Goal: Information Seeking & Learning: Learn about a topic

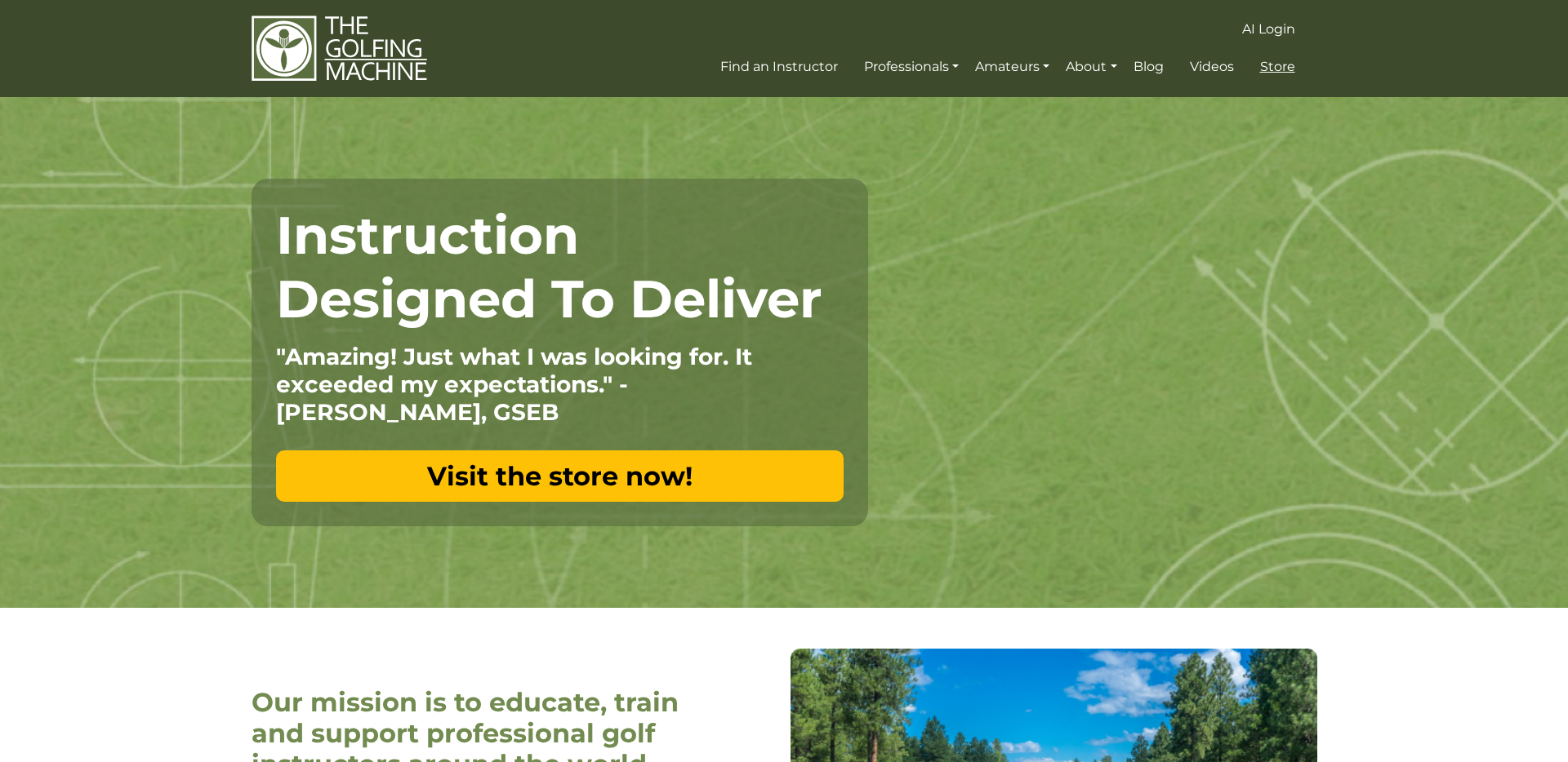
click at [1272, 72] on span "Store" at bounding box center [1278, 66] width 35 height 16
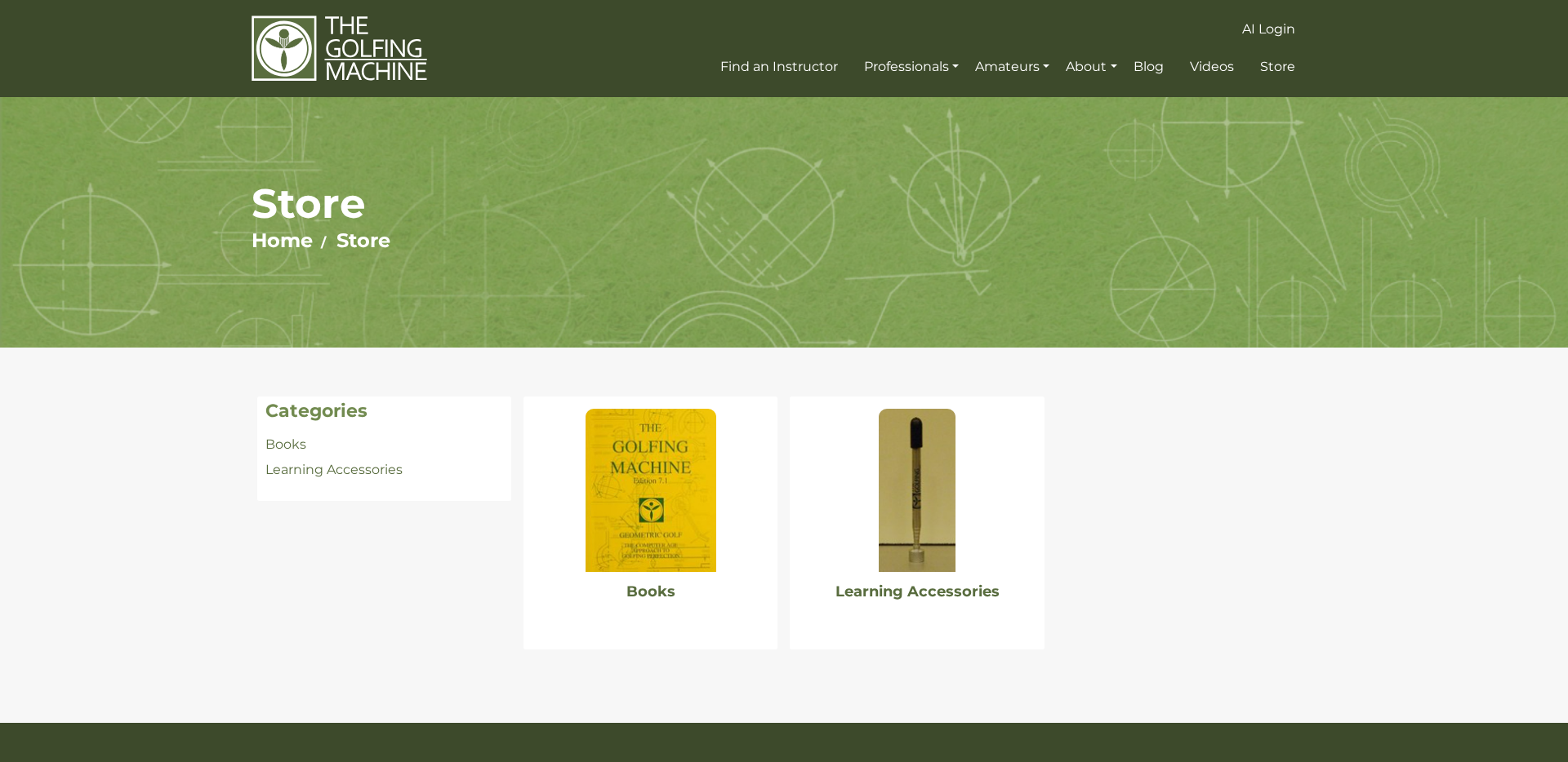
click at [655, 453] on img at bounding box center [651, 490] width 131 height 163
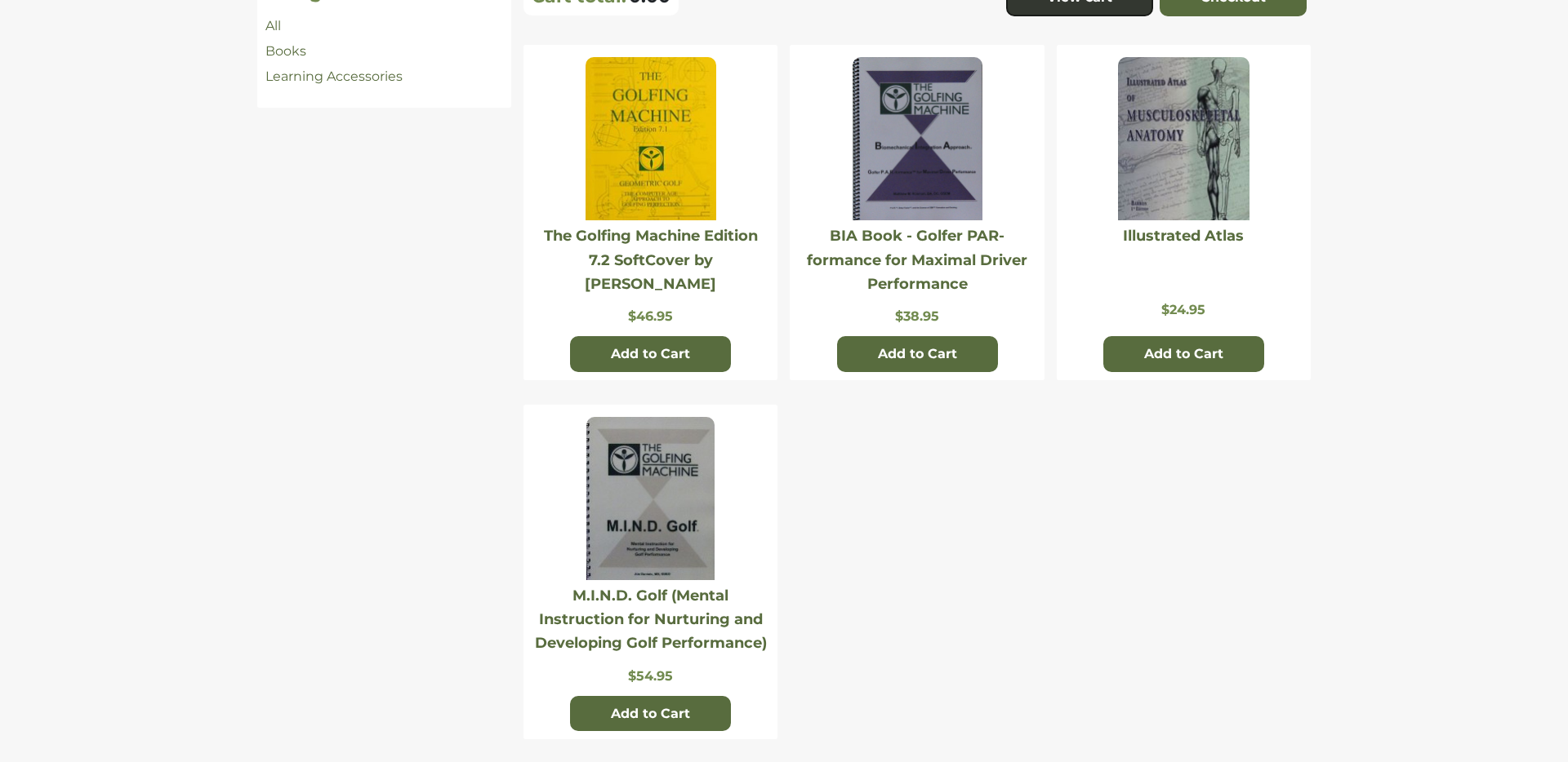
scroll to position [430, 0]
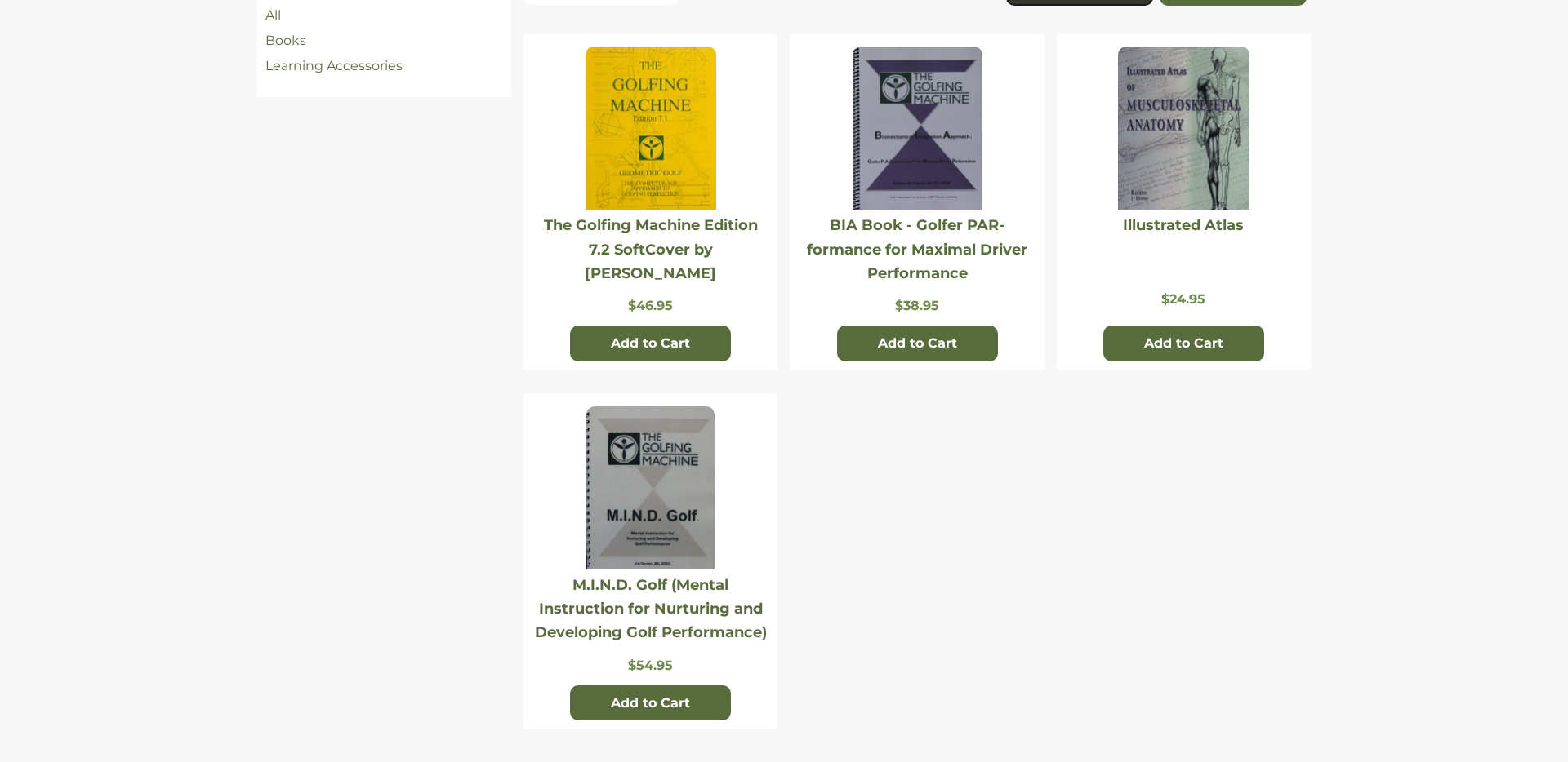
click at [928, 129] on img at bounding box center [917, 128] width 130 height 163
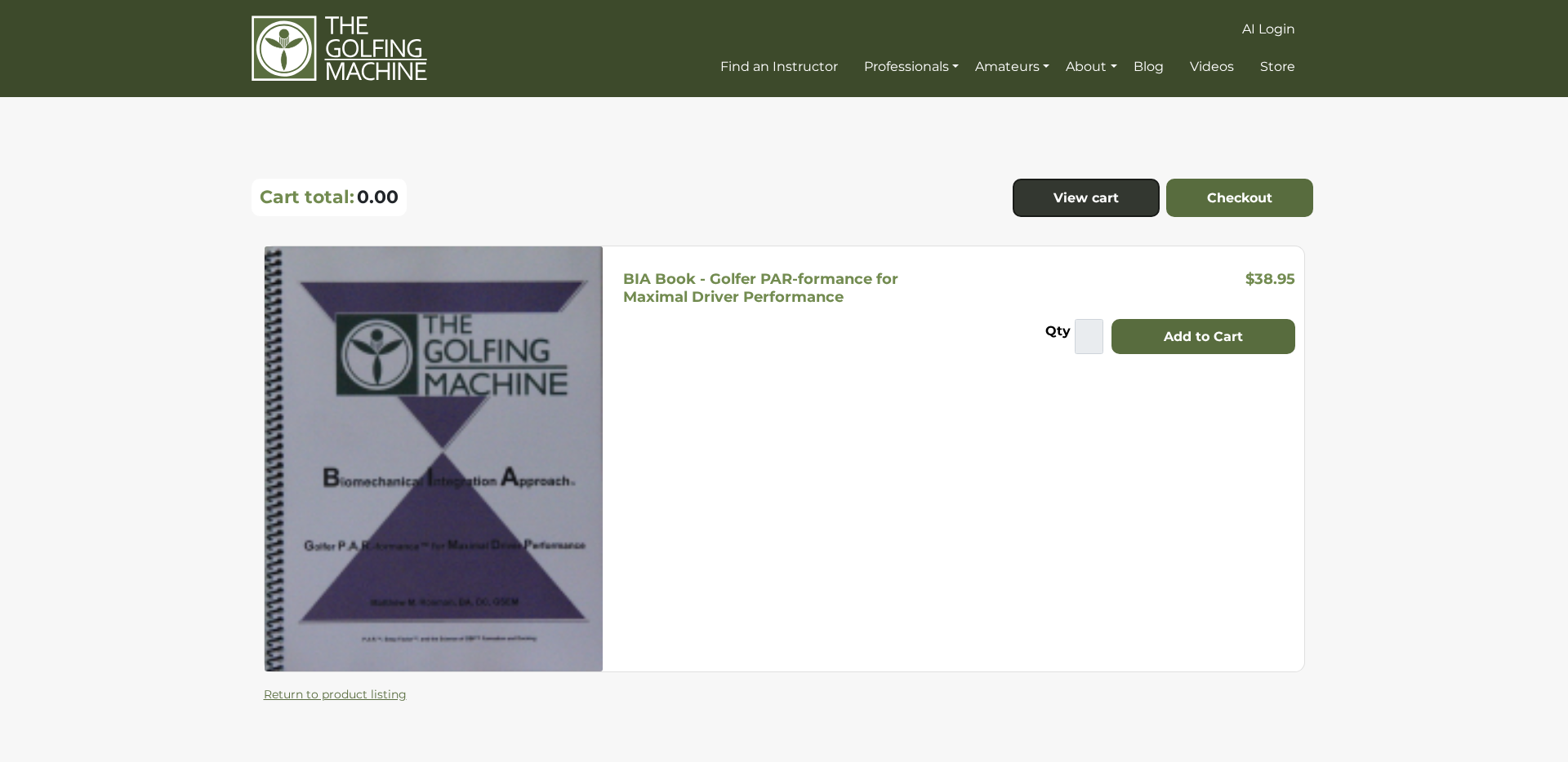
click at [765, 280] on h5 "BIA Book - Golfer PAR-formance for Maximal Driver Performance" at bounding box center [762, 288] width 276 height 36
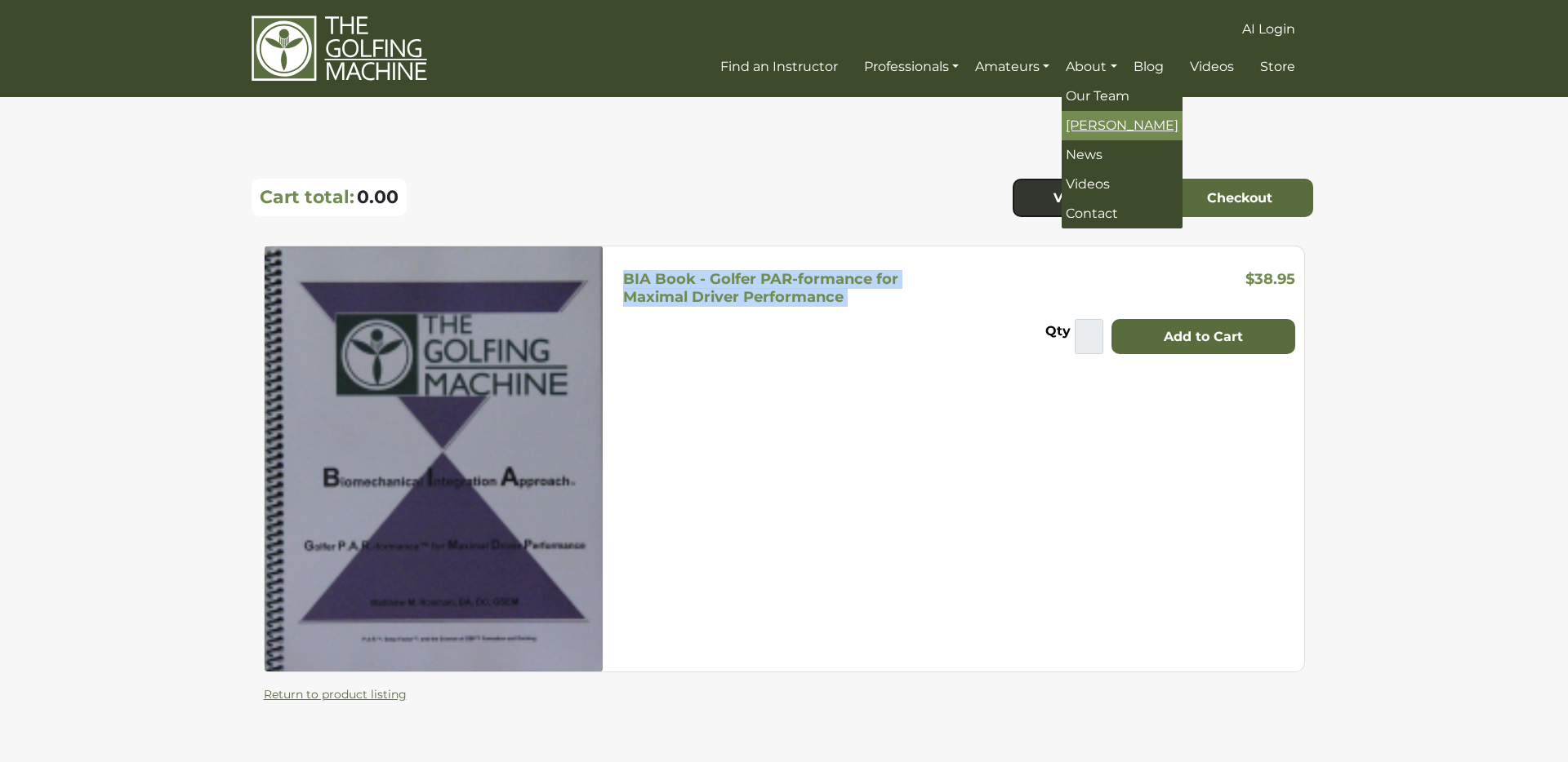
click at [1134, 122] on span "[PERSON_NAME]" at bounding box center [1122, 125] width 112 height 16
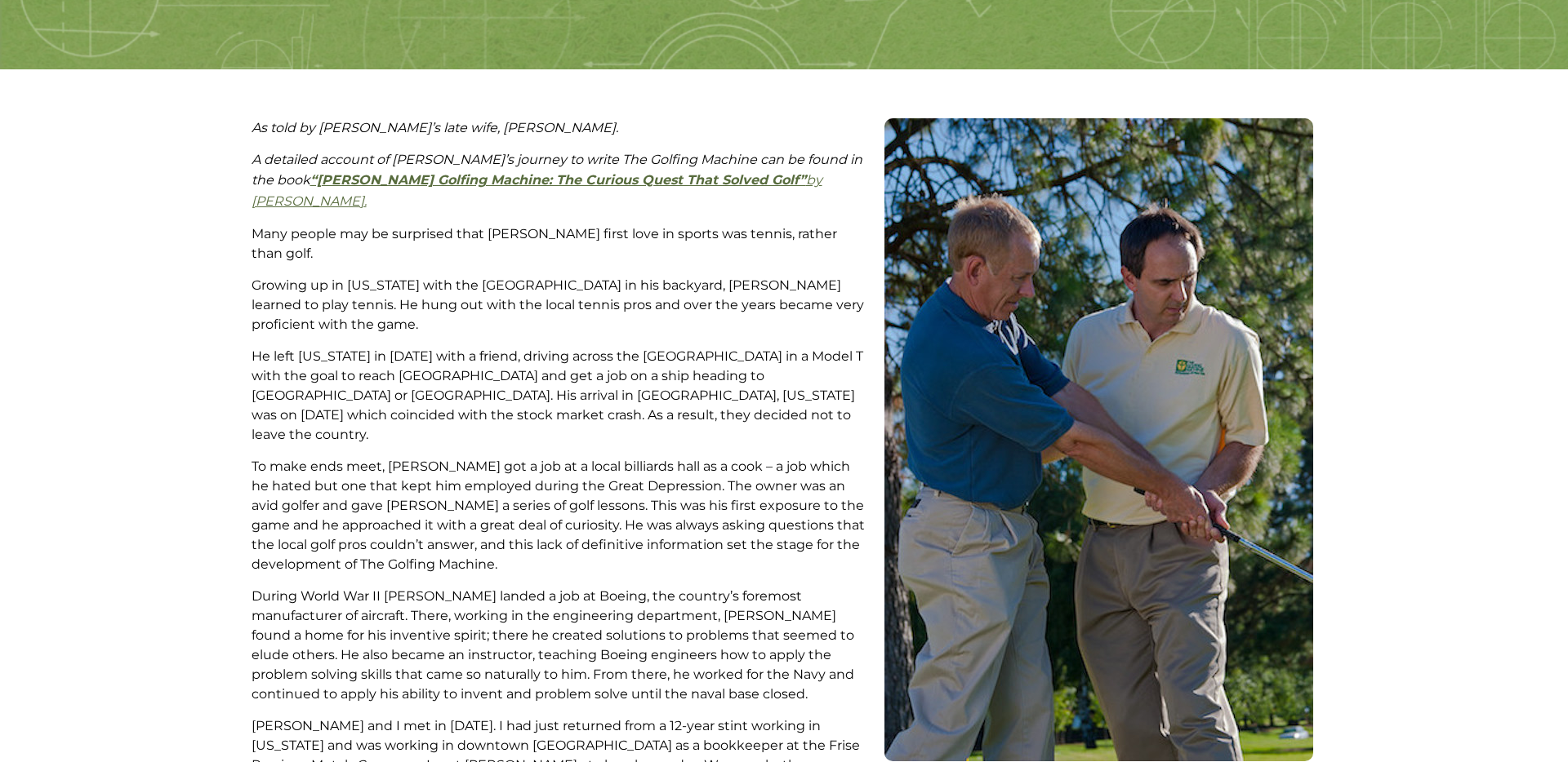
scroll to position [280, 0]
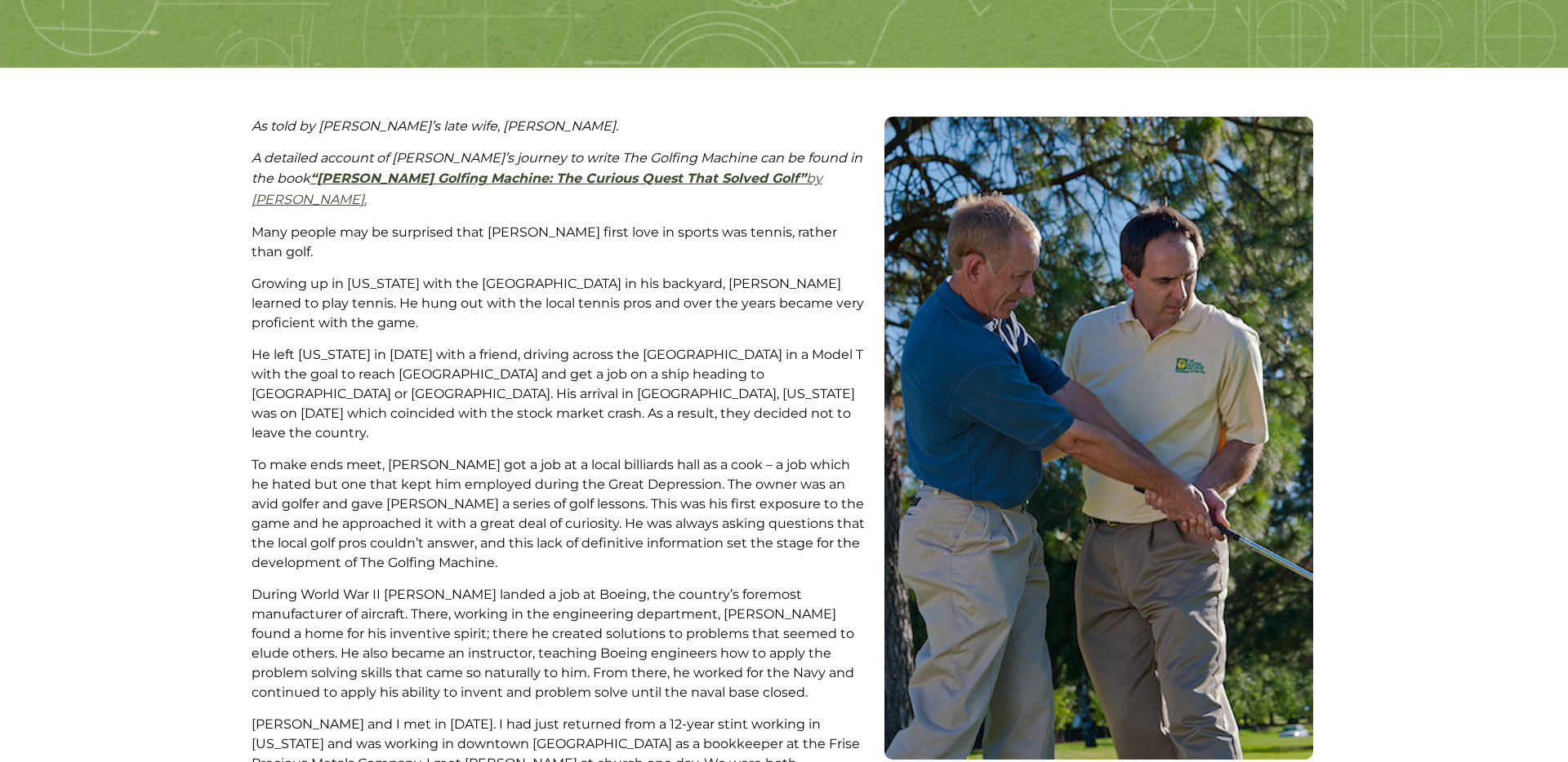
click at [392, 178] on strong "“Homer Kelley's Golfing Machine: The Curious Quest That Solved Golf”" at bounding box center [558, 179] width 496 height 16
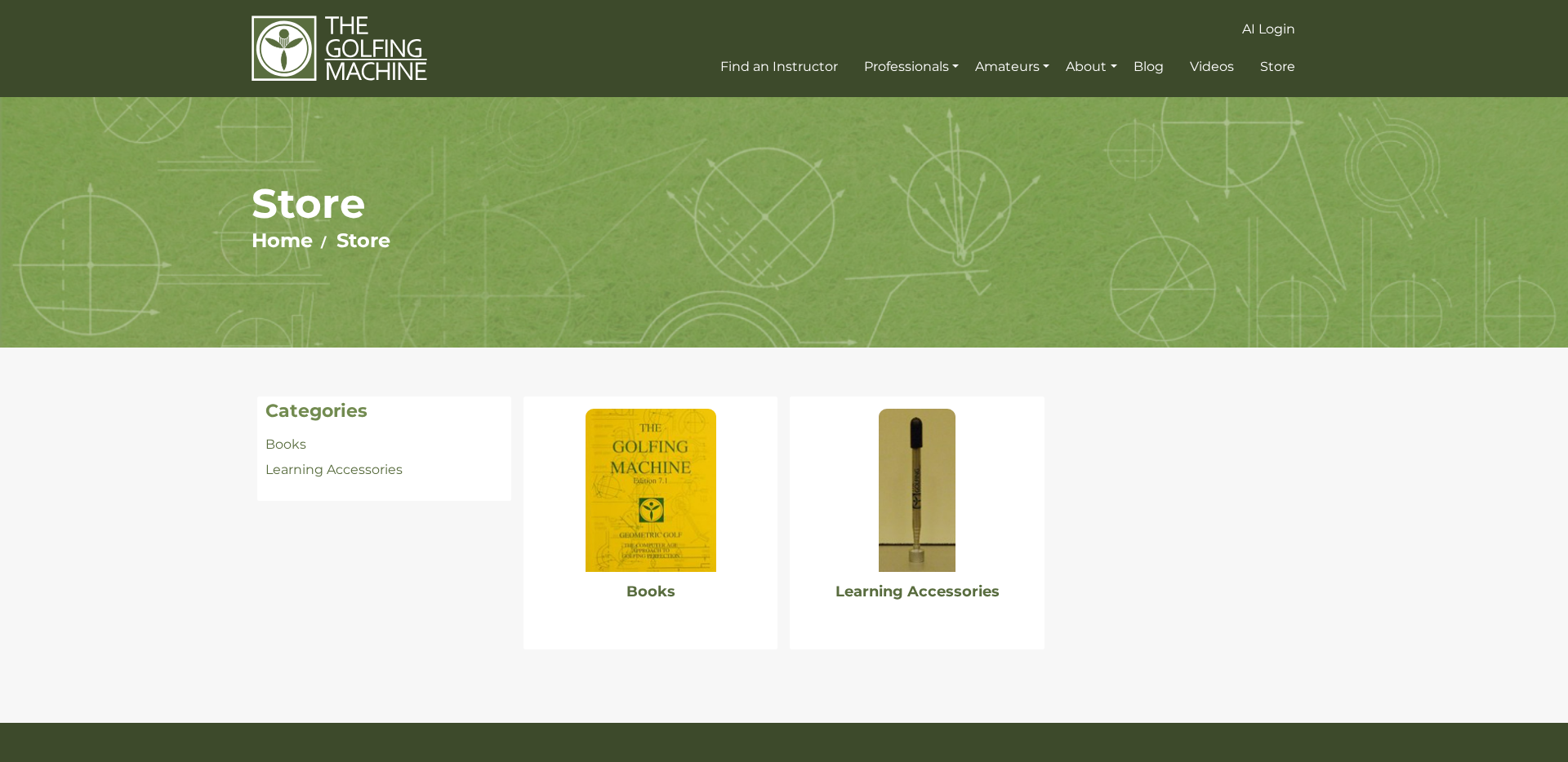
click at [629, 495] on img at bounding box center [651, 490] width 131 height 163
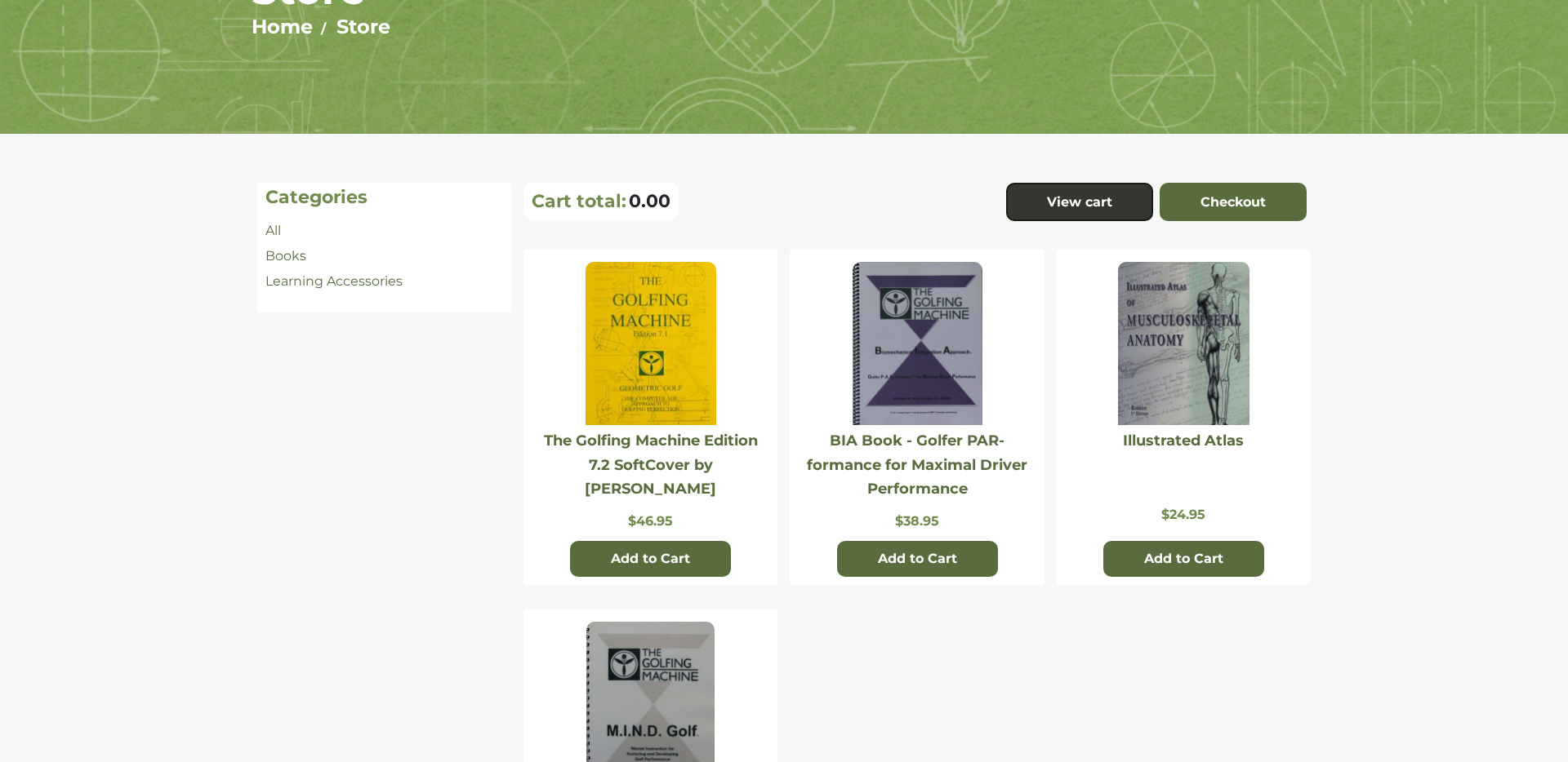
scroll to position [221, 0]
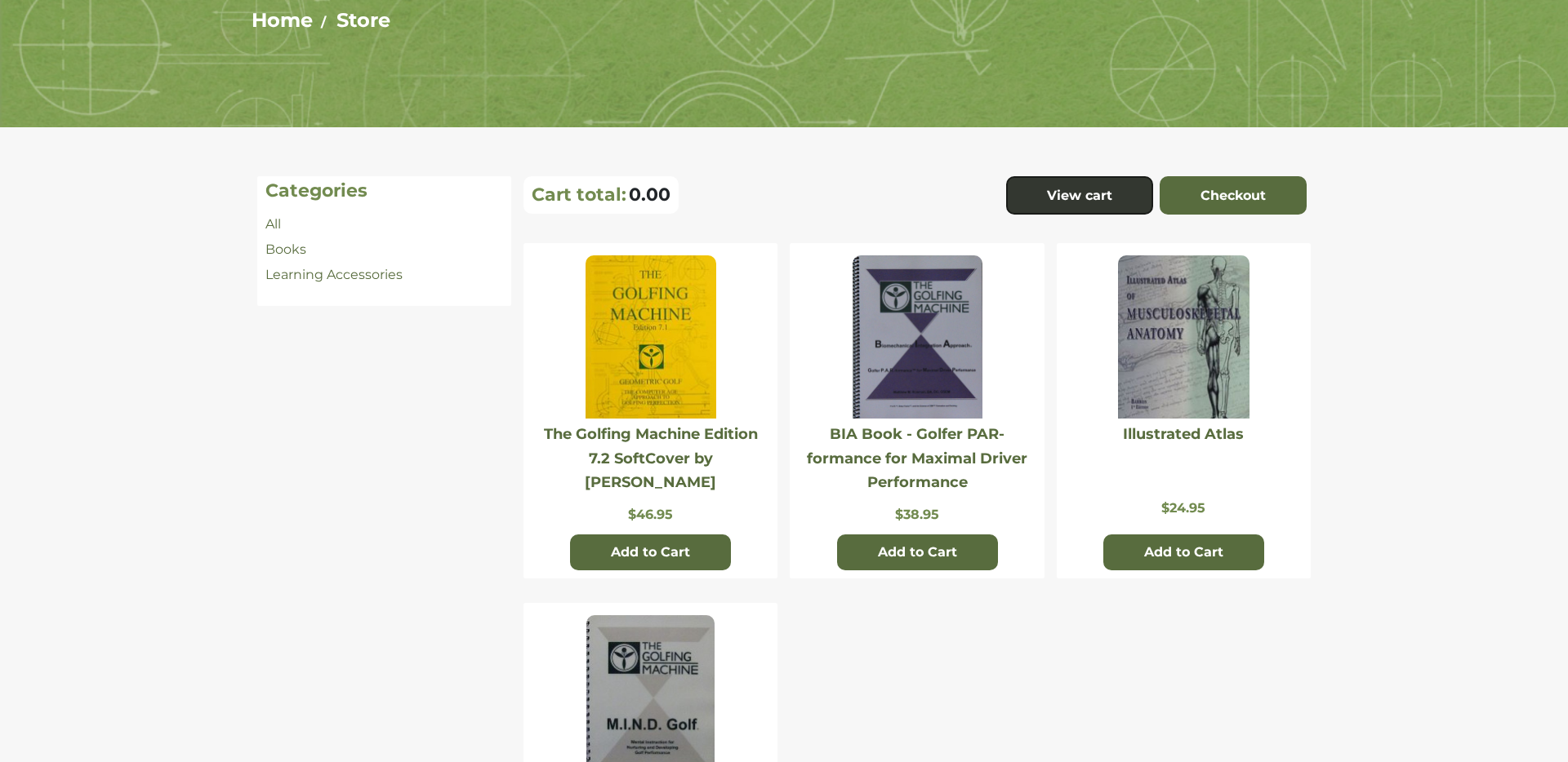
click at [628, 286] on img at bounding box center [651, 337] width 131 height 163
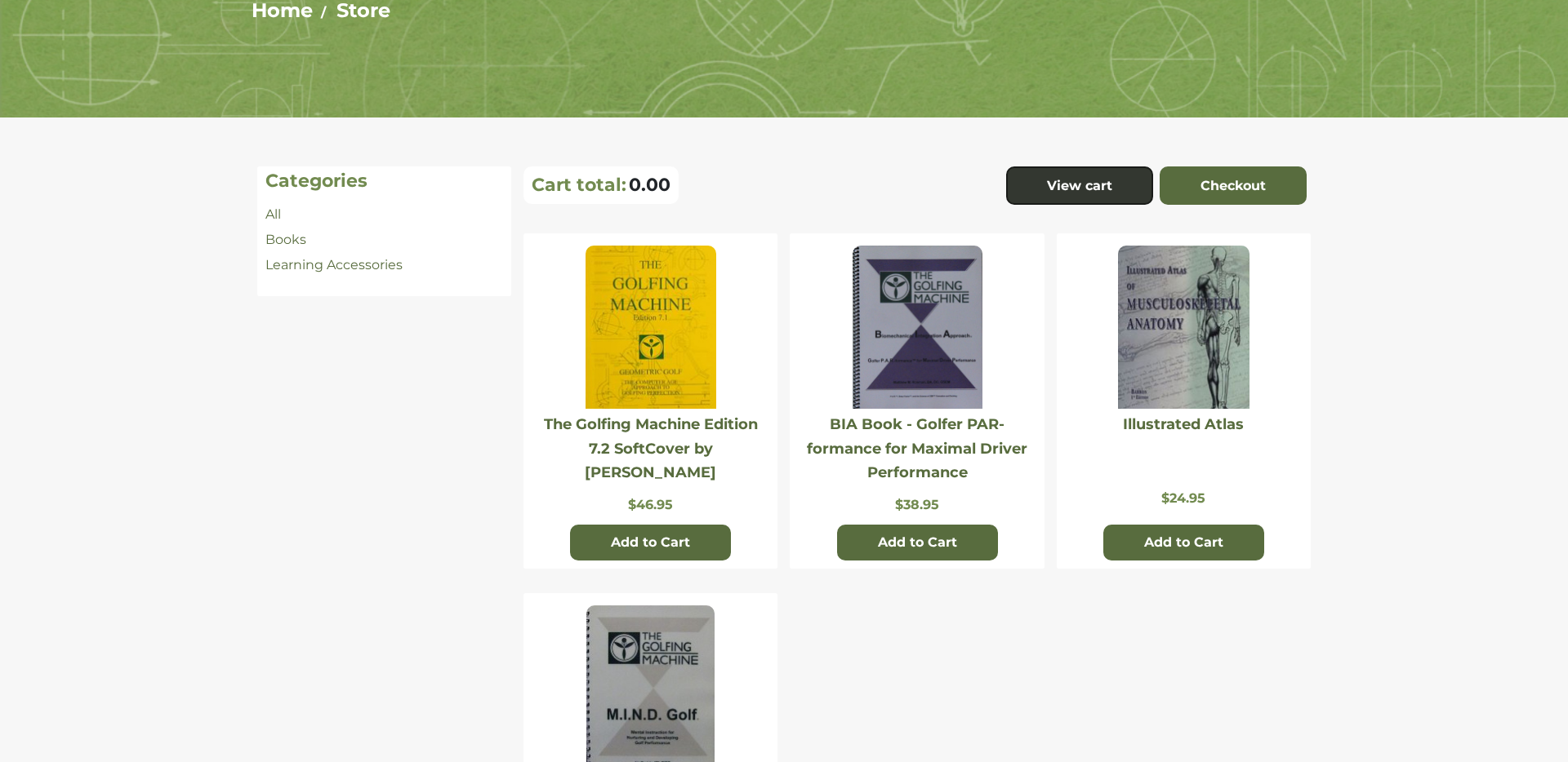
scroll to position [231, 0]
click at [947, 326] on img at bounding box center [917, 326] width 130 height 163
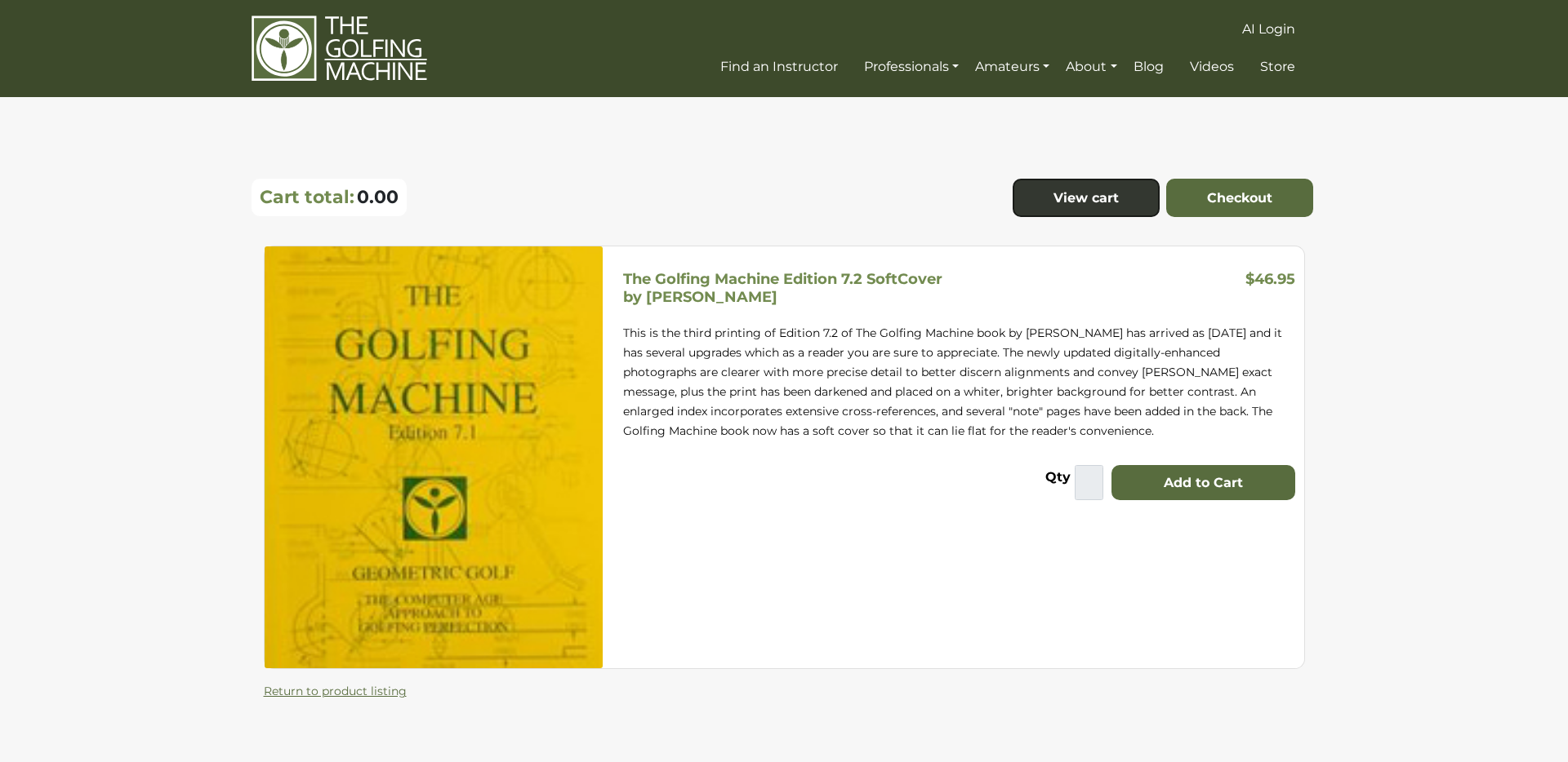
click at [708, 276] on h5 "The Golfing Machine Edition 7.2 SoftCover by Homer Kelley" at bounding box center [783, 288] width 320 height 36
